Goal: Transaction & Acquisition: Subscribe to service/newsletter

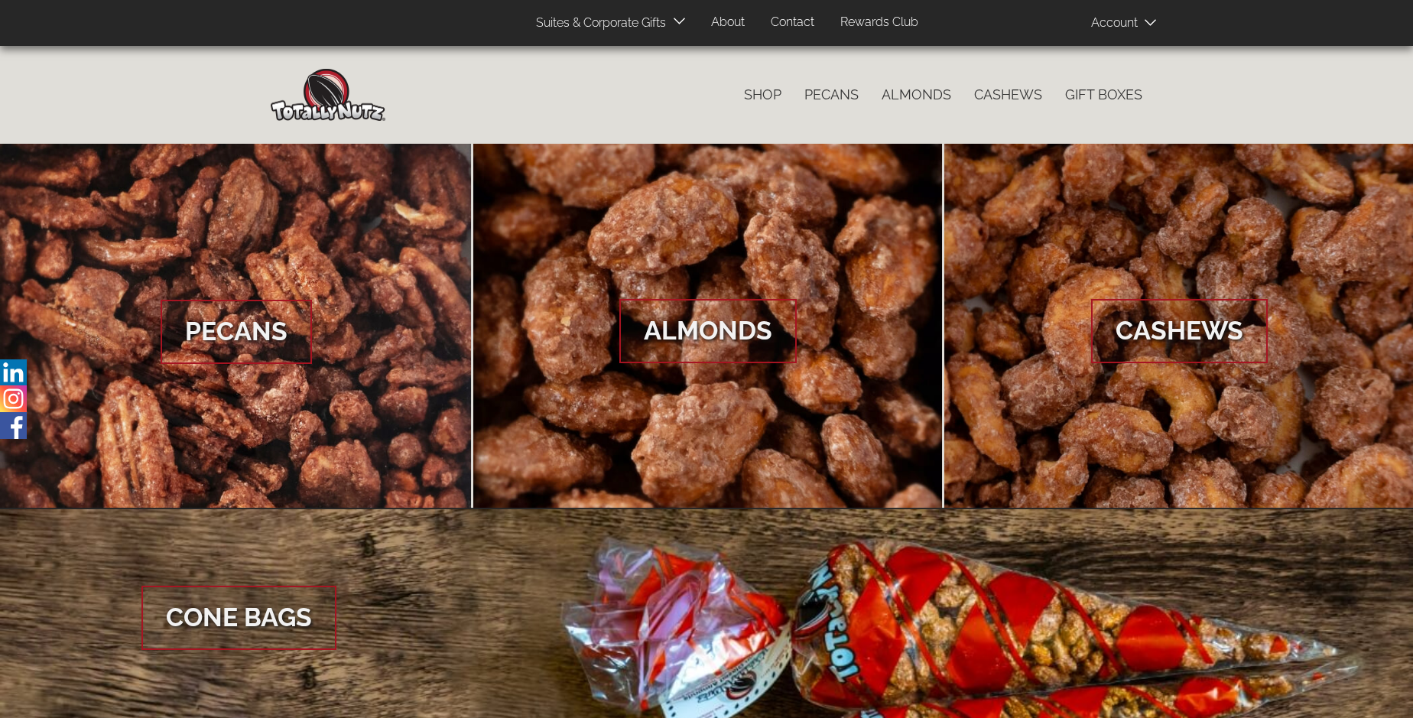
scroll to position [2285, 0]
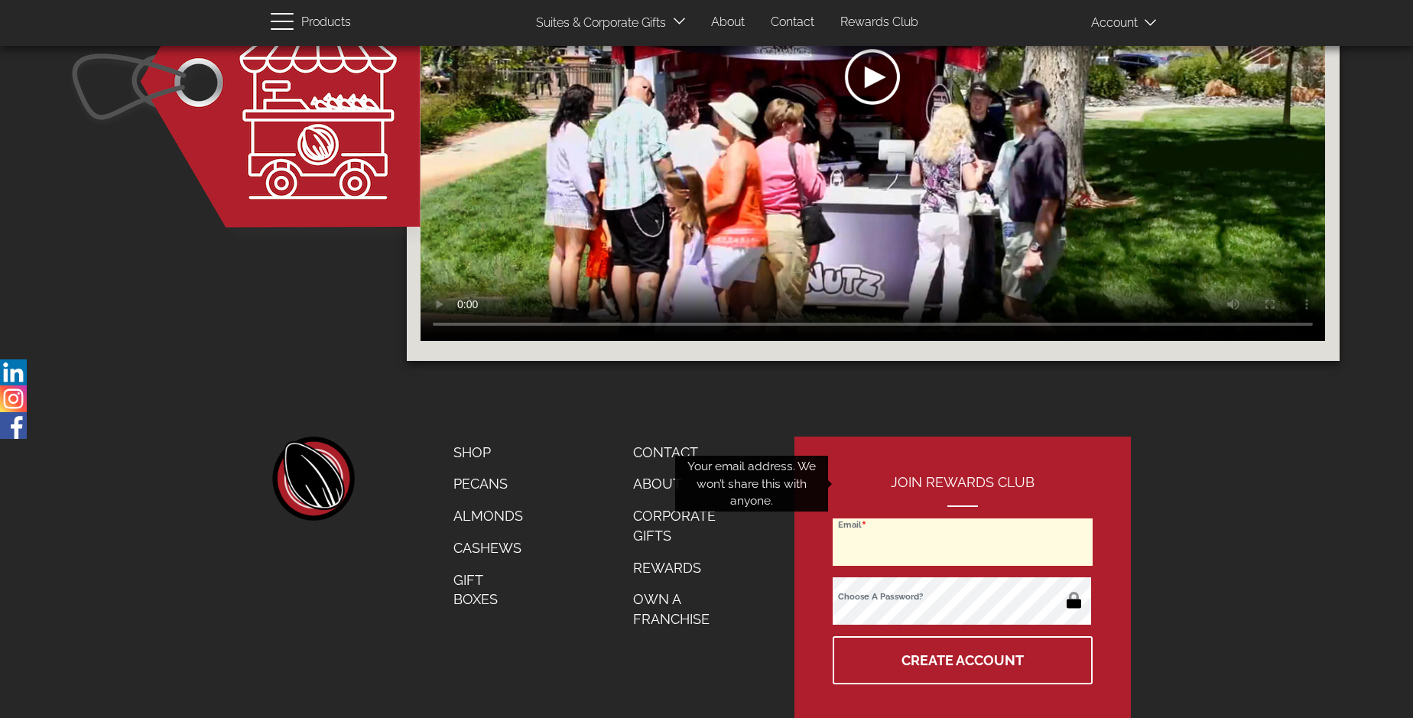
click at [963, 518] on input "Email" at bounding box center [962, 541] width 260 height 47
type input "[PERSON_NAME][EMAIL_ADDRESS][DOMAIN_NAME]"
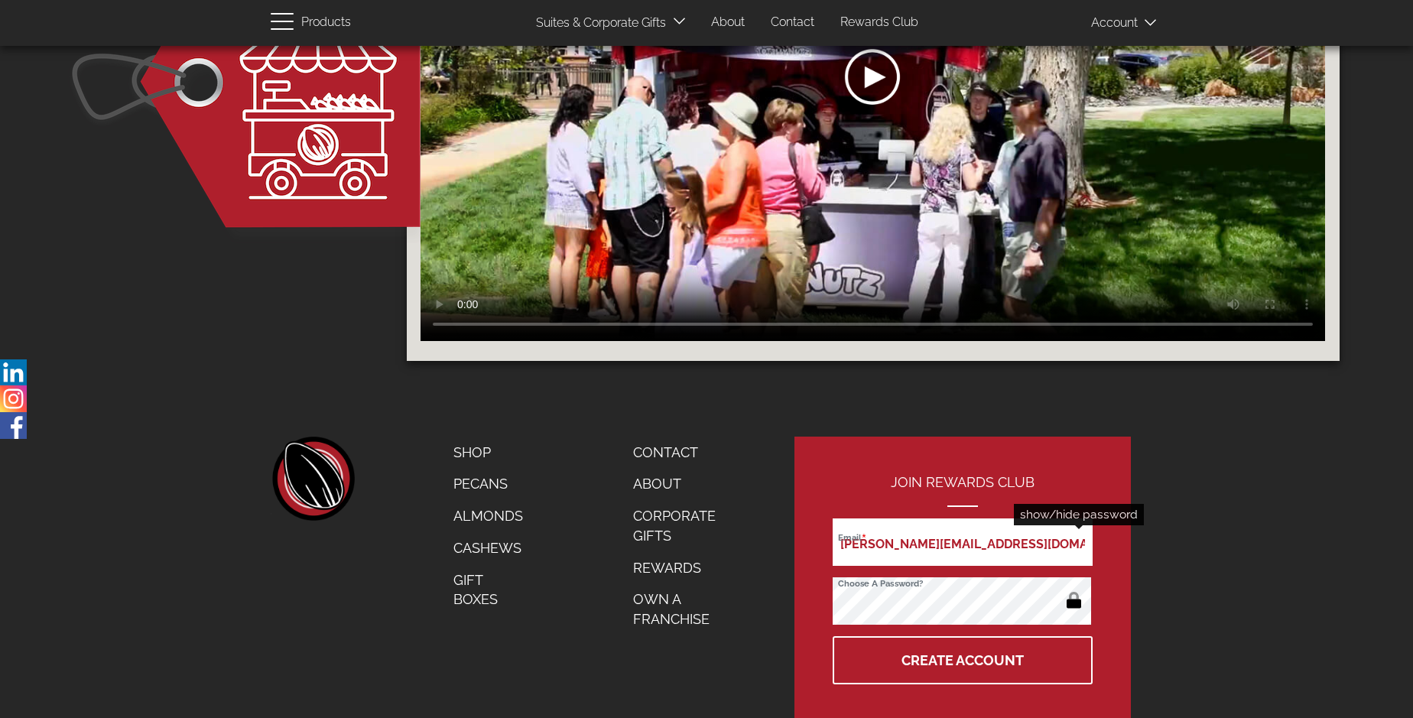
click at [1073, 589] on button "button" at bounding box center [1074, 601] width 30 height 24
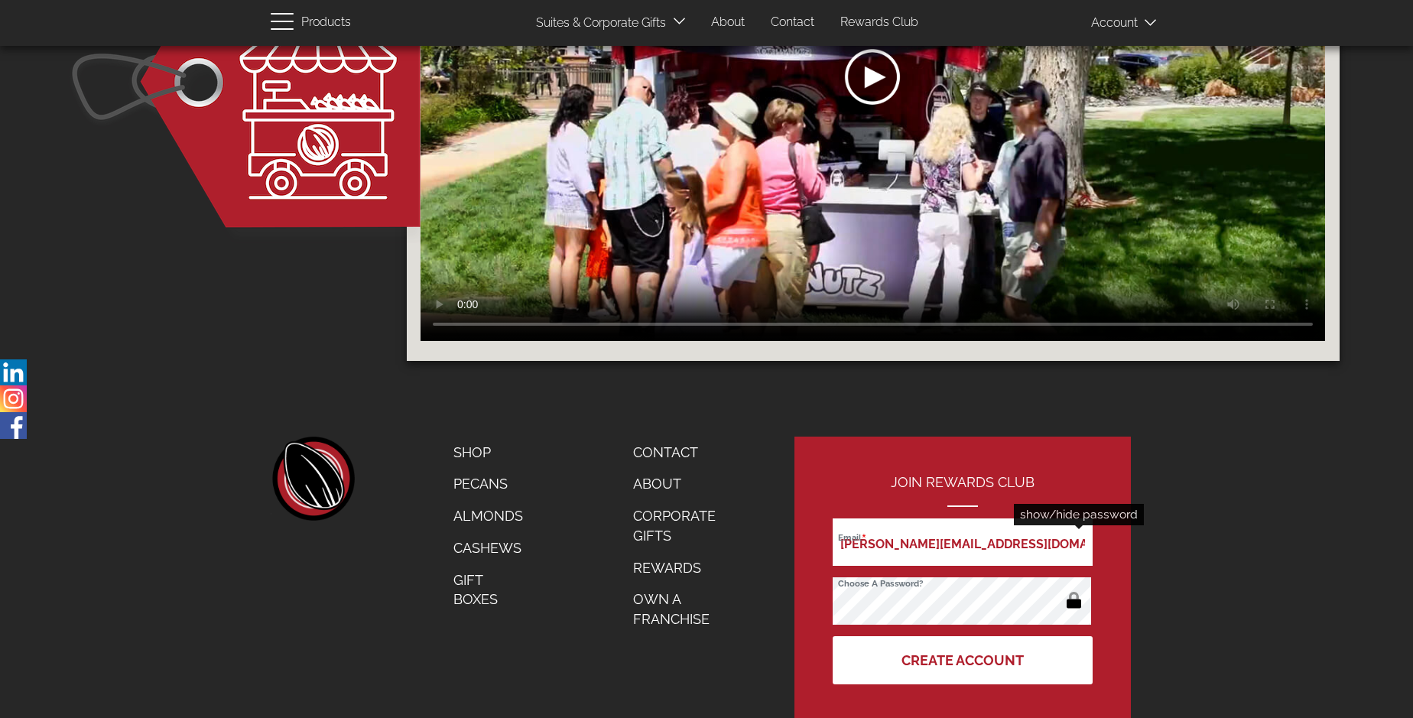
click at [963, 636] on button "Create Account" at bounding box center [962, 660] width 260 height 48
